Goal: Task Accomplishment & Management: Manage account settings

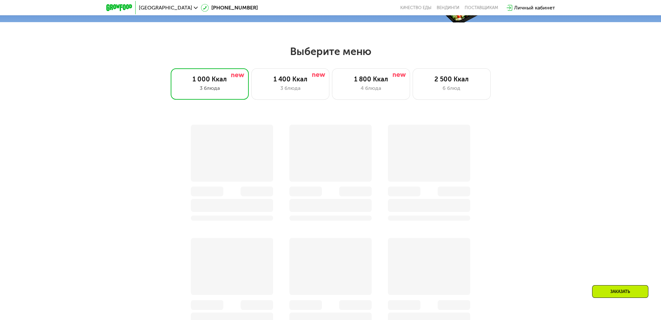
scroll to position [358, 0]
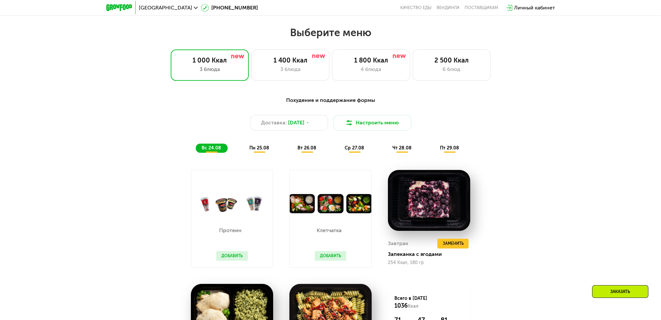
click at [525, 5] on div "Личный кабинет" at bounding box center [534, 8] width 41 height 8
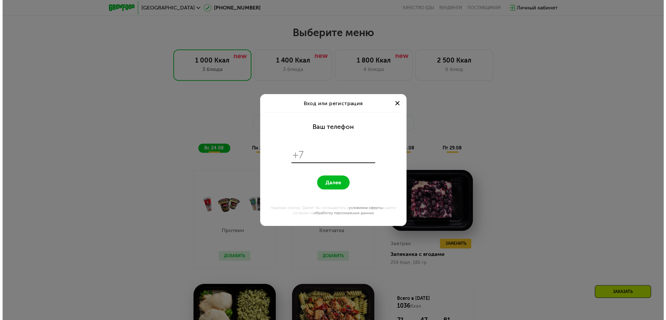
scroll to position [0, 0]
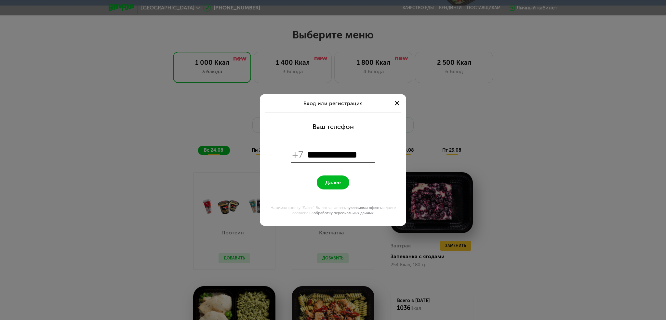
type input "**********"
click at [336, 180] on span "Далее" at bounding box center [333, 182] width 16 height 6
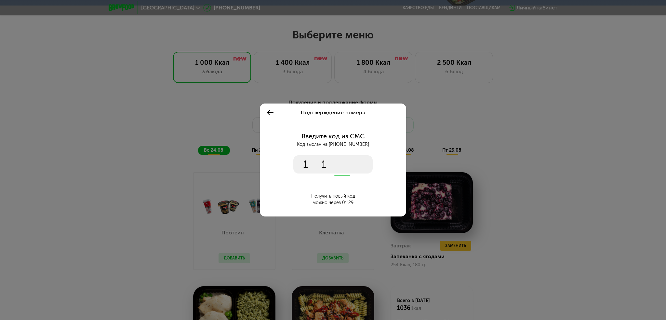
type input "****"
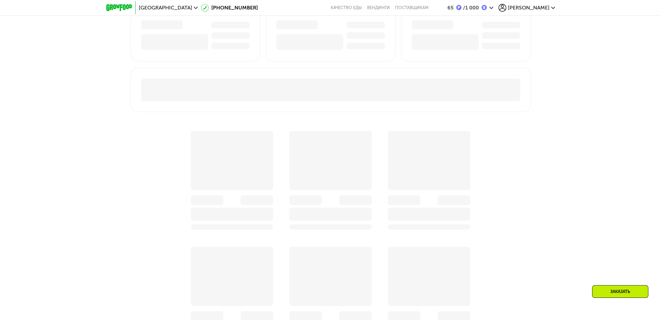
scroll to position [358, 0]
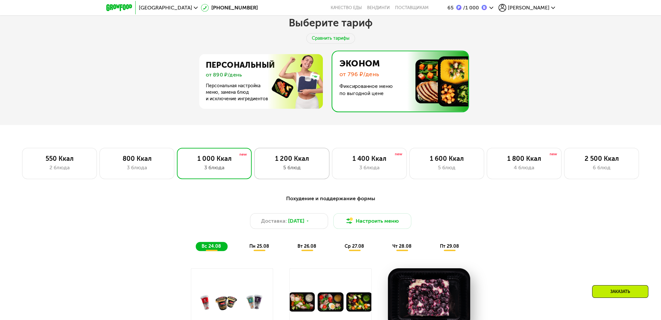
click at [289, 166] on div "5 блюд" at bounding box center [291, 168] width 61 height 8
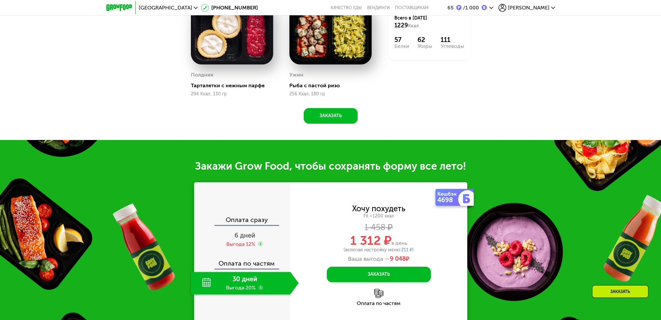
scroll to position [455, 0]
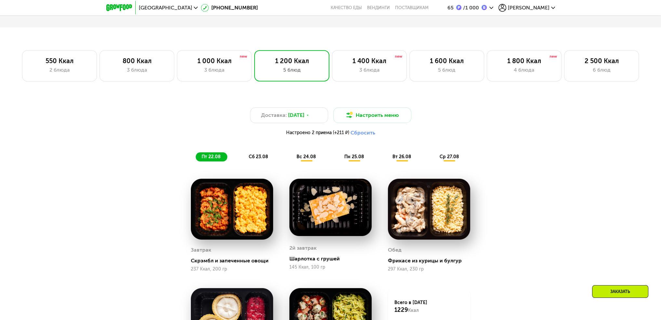
click at [366, 134] on button "Сбросить" at bounding box center [363, 132] width 25 height 7
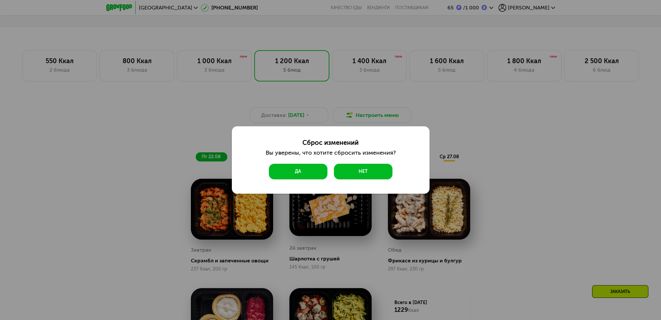
click at [302, 174] on button "Да" at bounding box center [298, 172] width 59 height 16
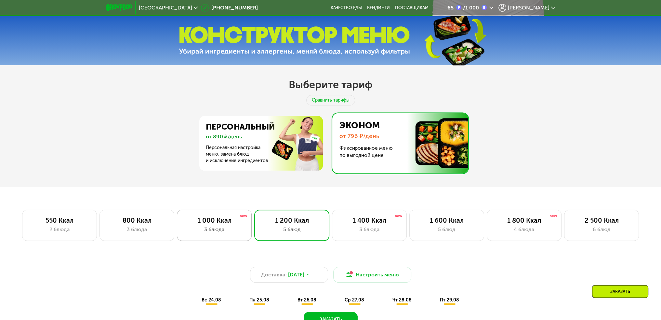
scroll to position [358, 0]
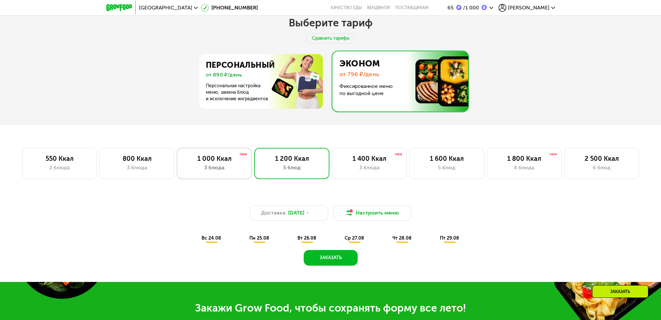
click at [254, 165] on div "1 000 Ккал 3 блюда" at bounding box center [291, 163] width 75 height 31
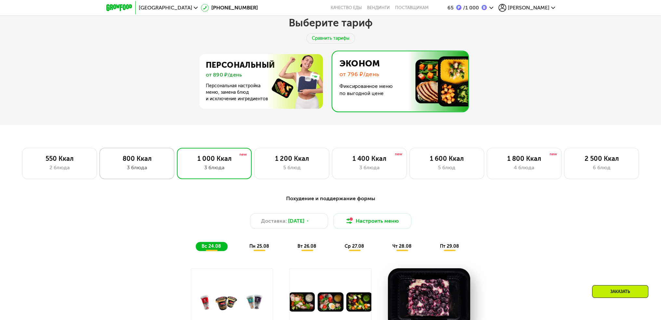
click at [144, 162] on div "800 Ккал" at bounding box center [136, 158] width 61 height 8
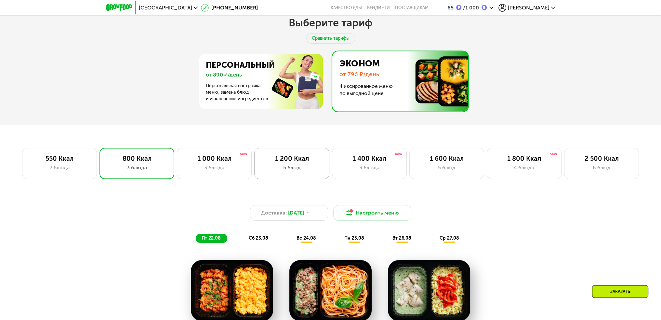
click at [318, 171] on div "5 блюд" at bounding box center [291, 168] width 61 height 8
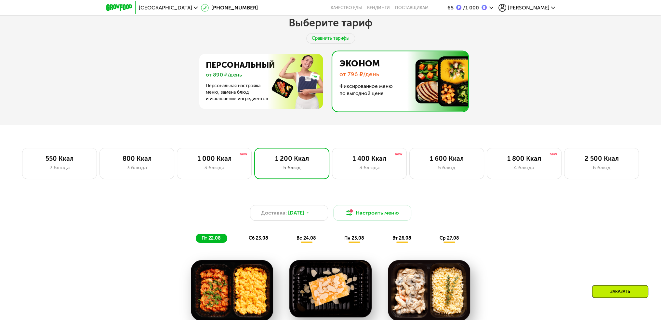
click at [547, 9] on span "[PERSON_NAME]" at bounding box center [529, 7] width 42 height 5
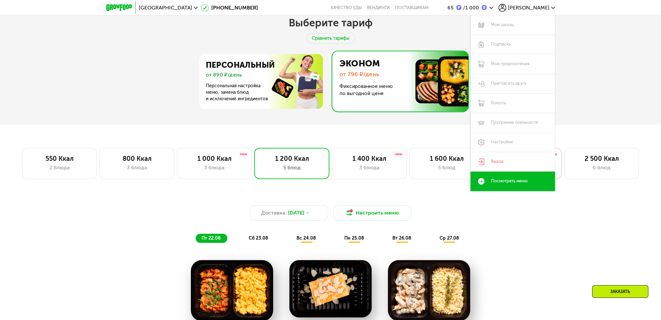
click at [513, 160] on link "Выход" at bounding box center [513, 162] width 85 height 20
